Goal: Find specific page/section

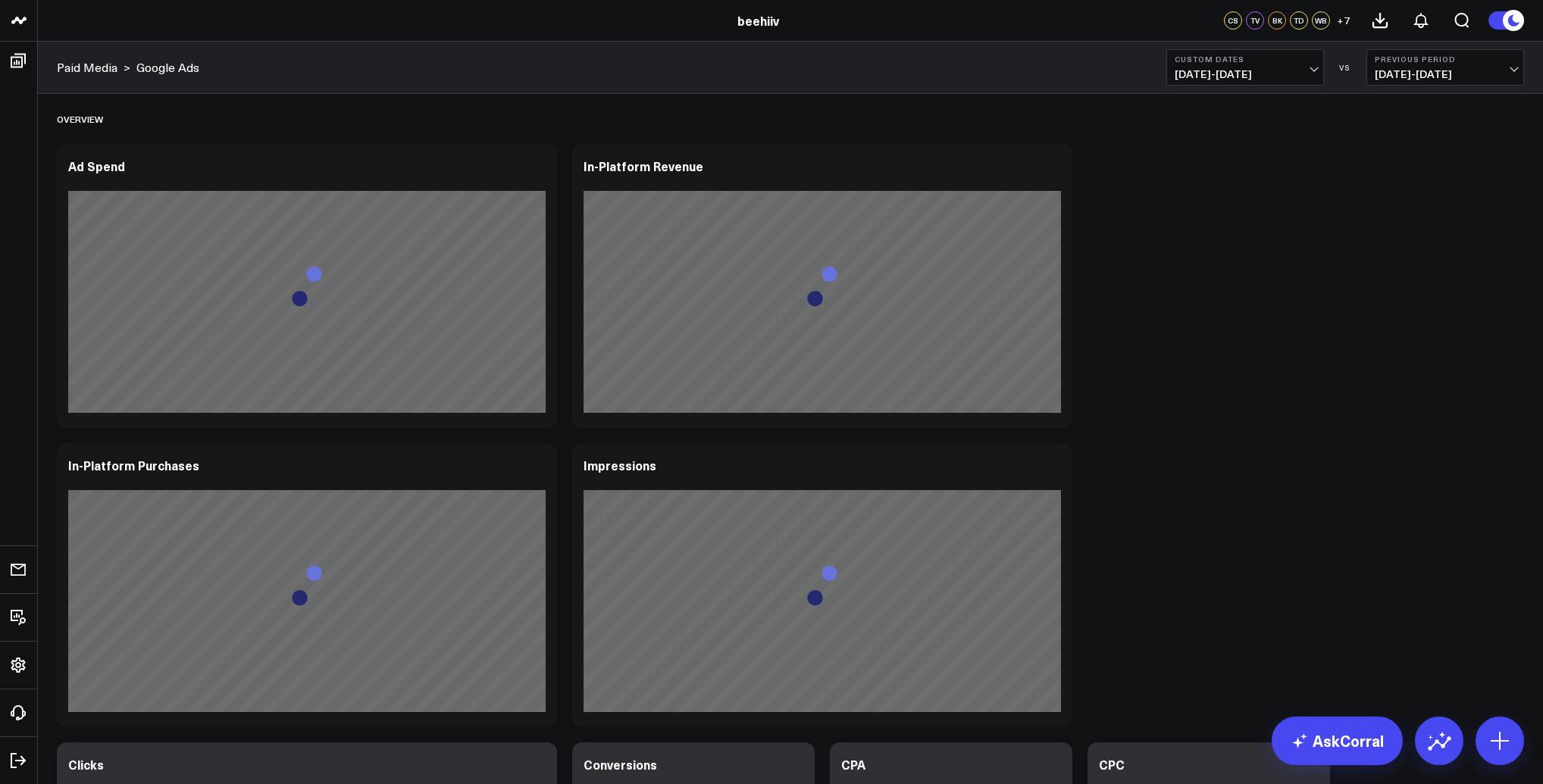
click at [1263, 69] on span "[DATE] - [DATE]" at bounding box center [1245, 74] width 141 height 12
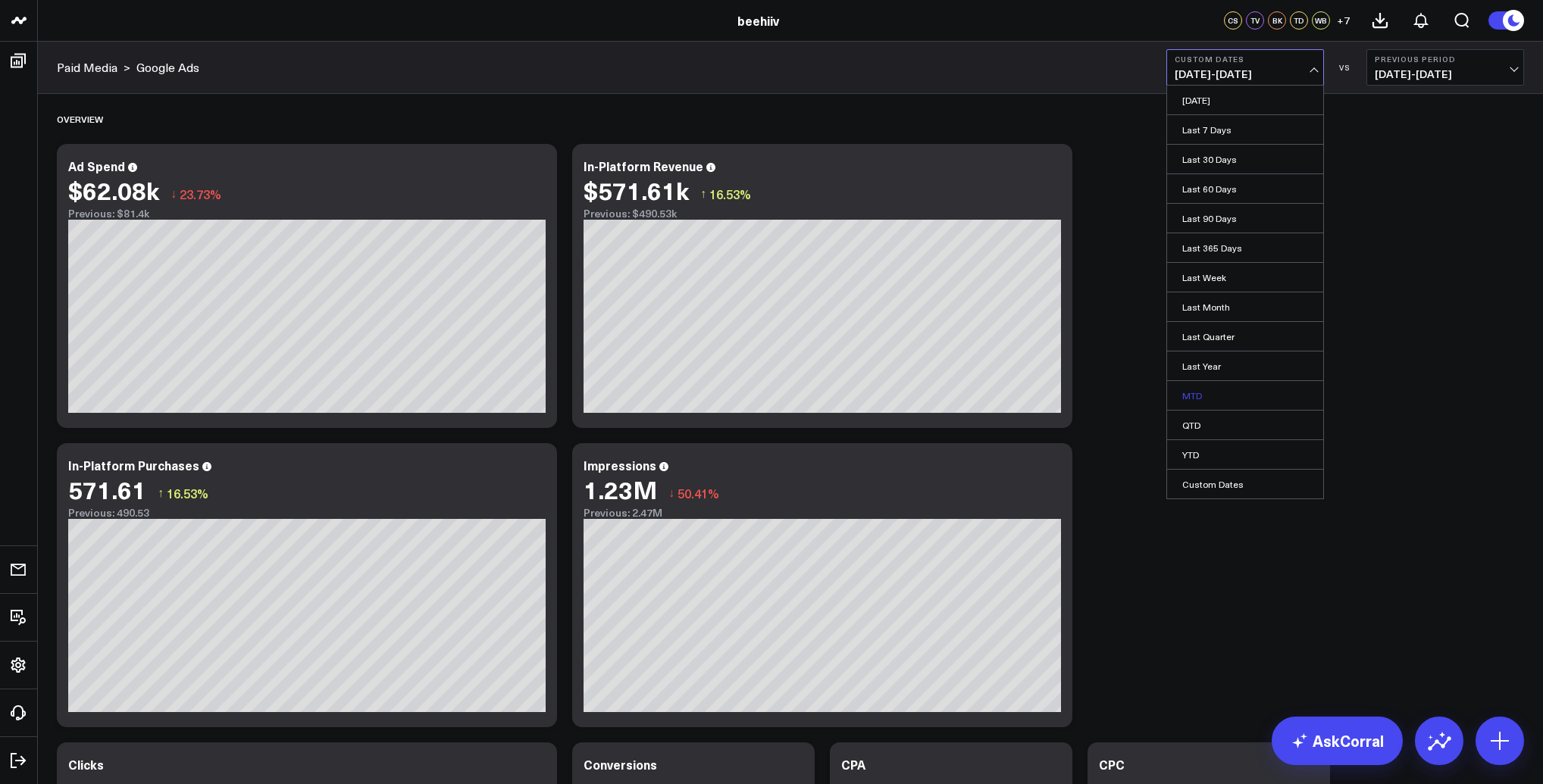
click at [1215, 392] on link "MTD" at bounding box center [1246, 396] width 156 height 29
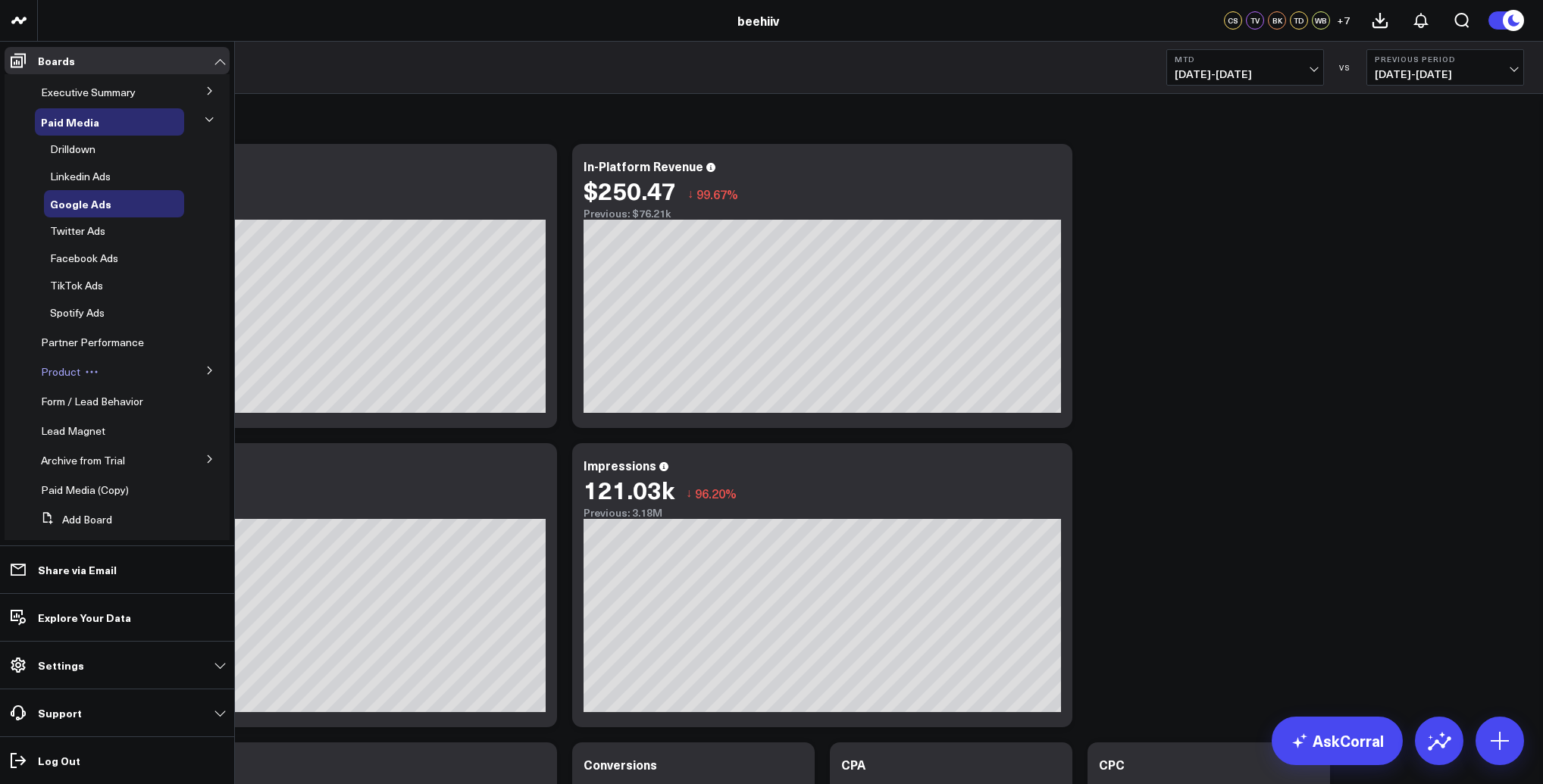
scroll to position [18, 0]
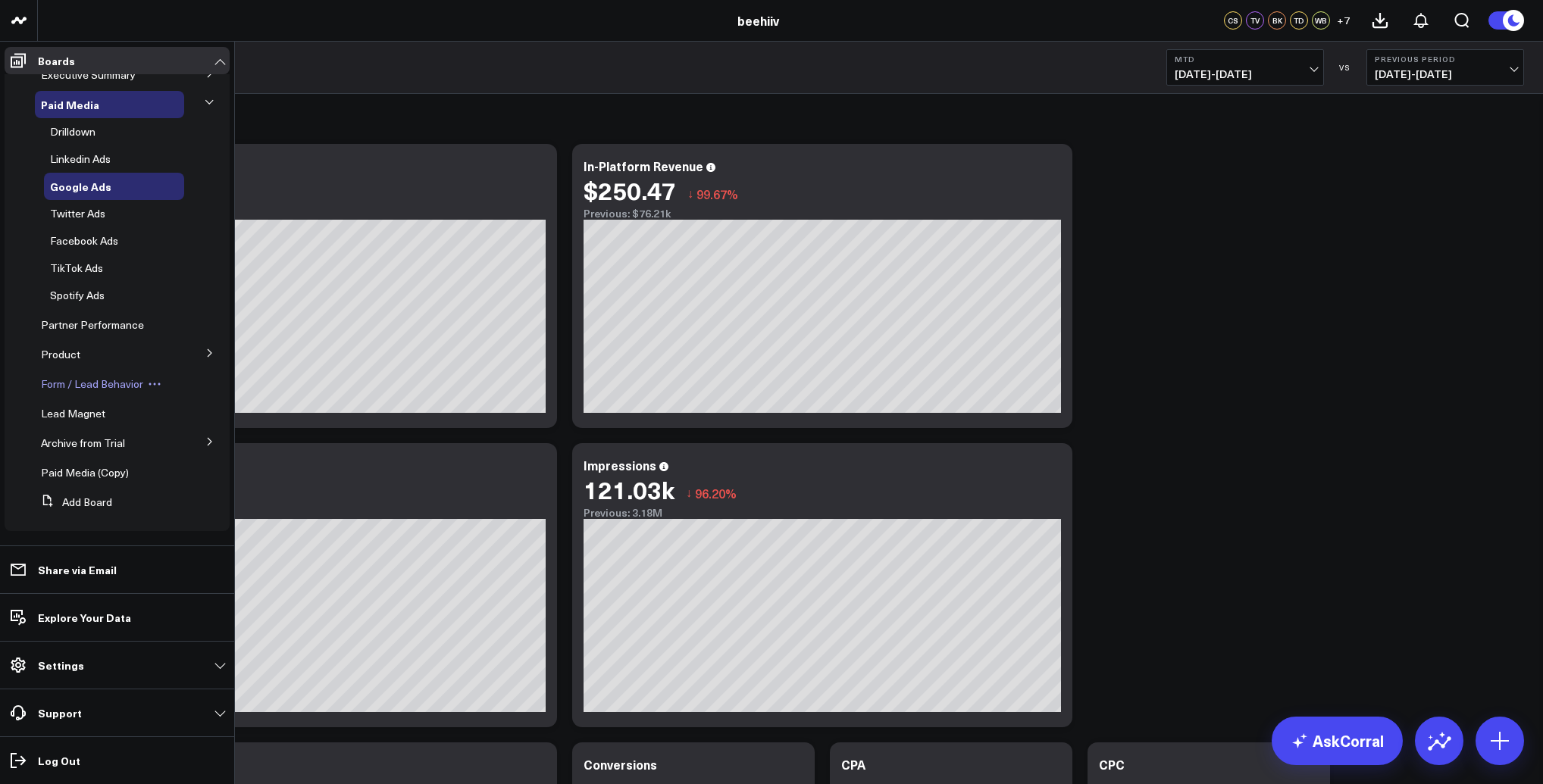
click at [92, 383] on span "Form / Lead Behavior" at bounding box center [92, 384] width 103 height 14
